Goal: Information Seeking & Learning: Learn about a topic

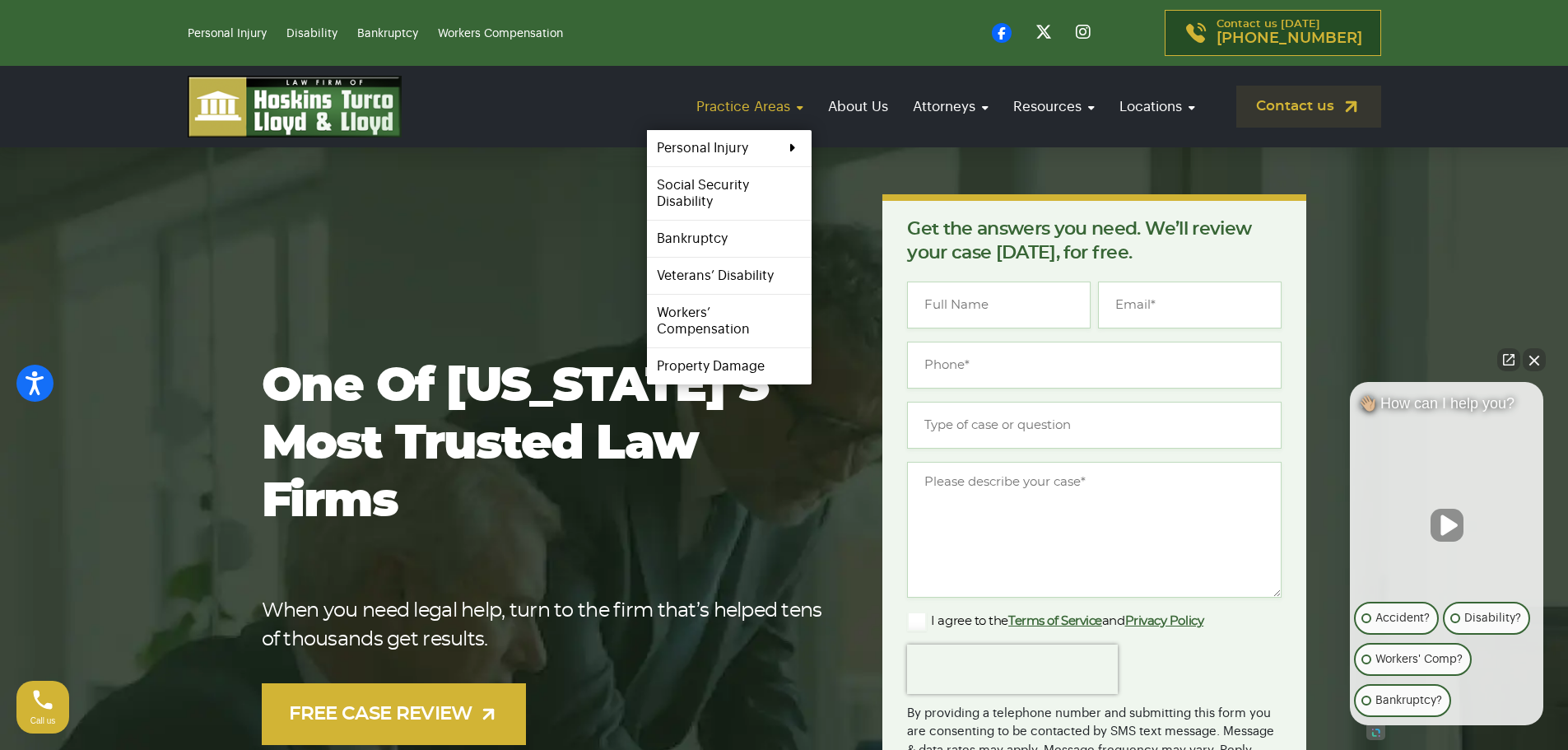
click at [771, 98] on link "Practice Areas" at bounding box center [750, 106] width 124 height 47
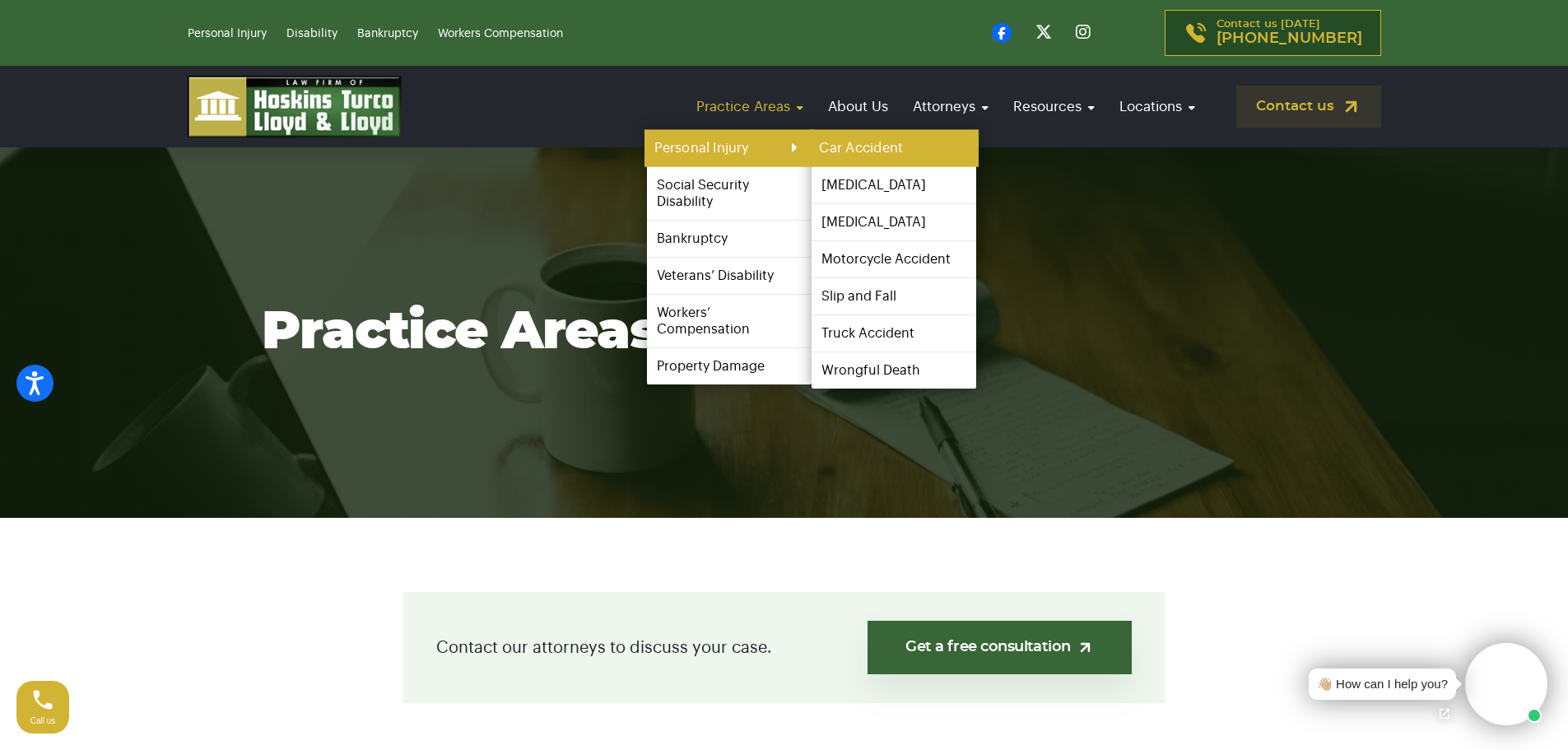
click at [837, 145] on link "Car Accident" at bounding box center [893, 148] width 169 height 37
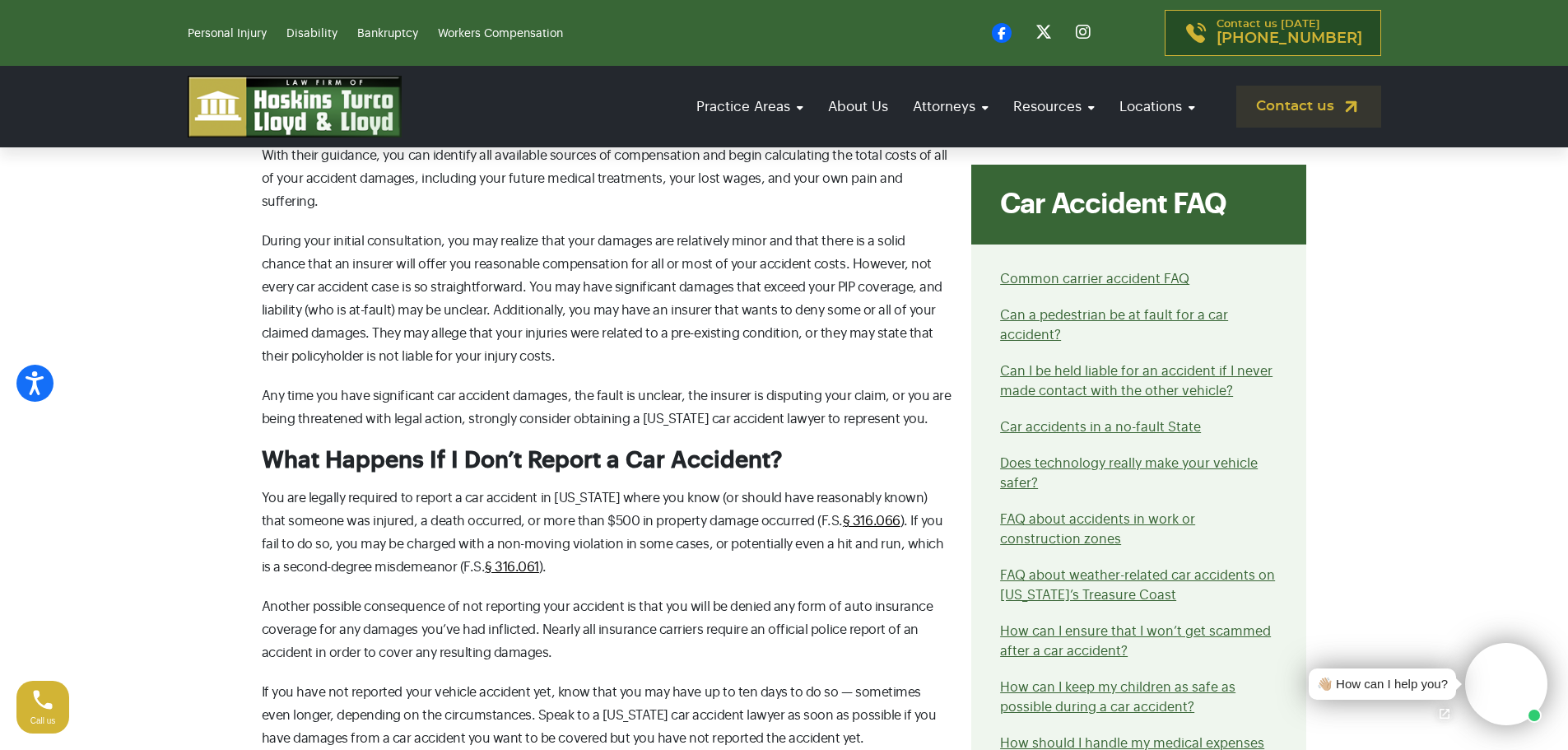
scroll to position [4938, 0]
